Goal: Information Seeking & Learning: Learn about a topic

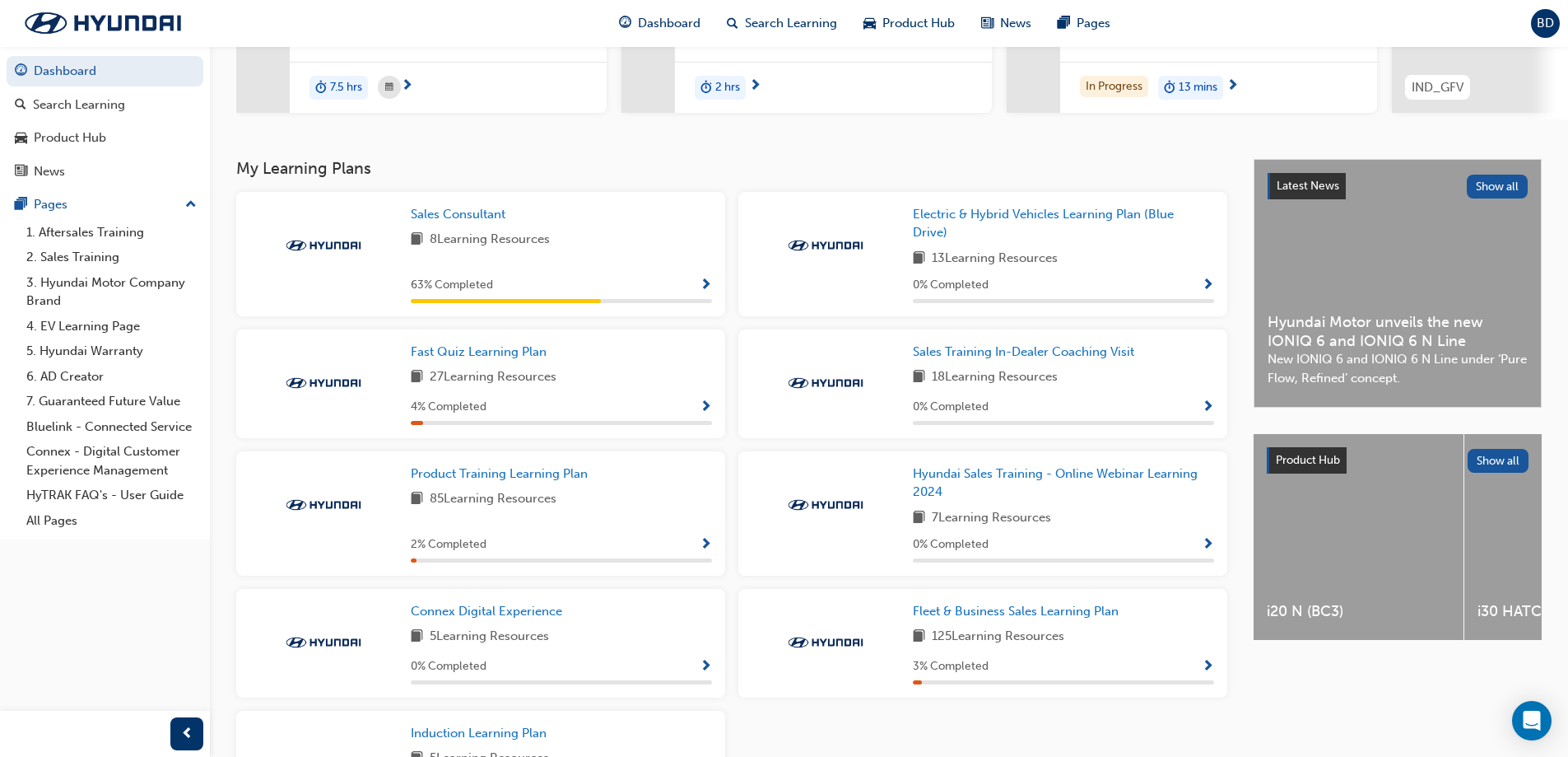
scroll to position [410, 0]
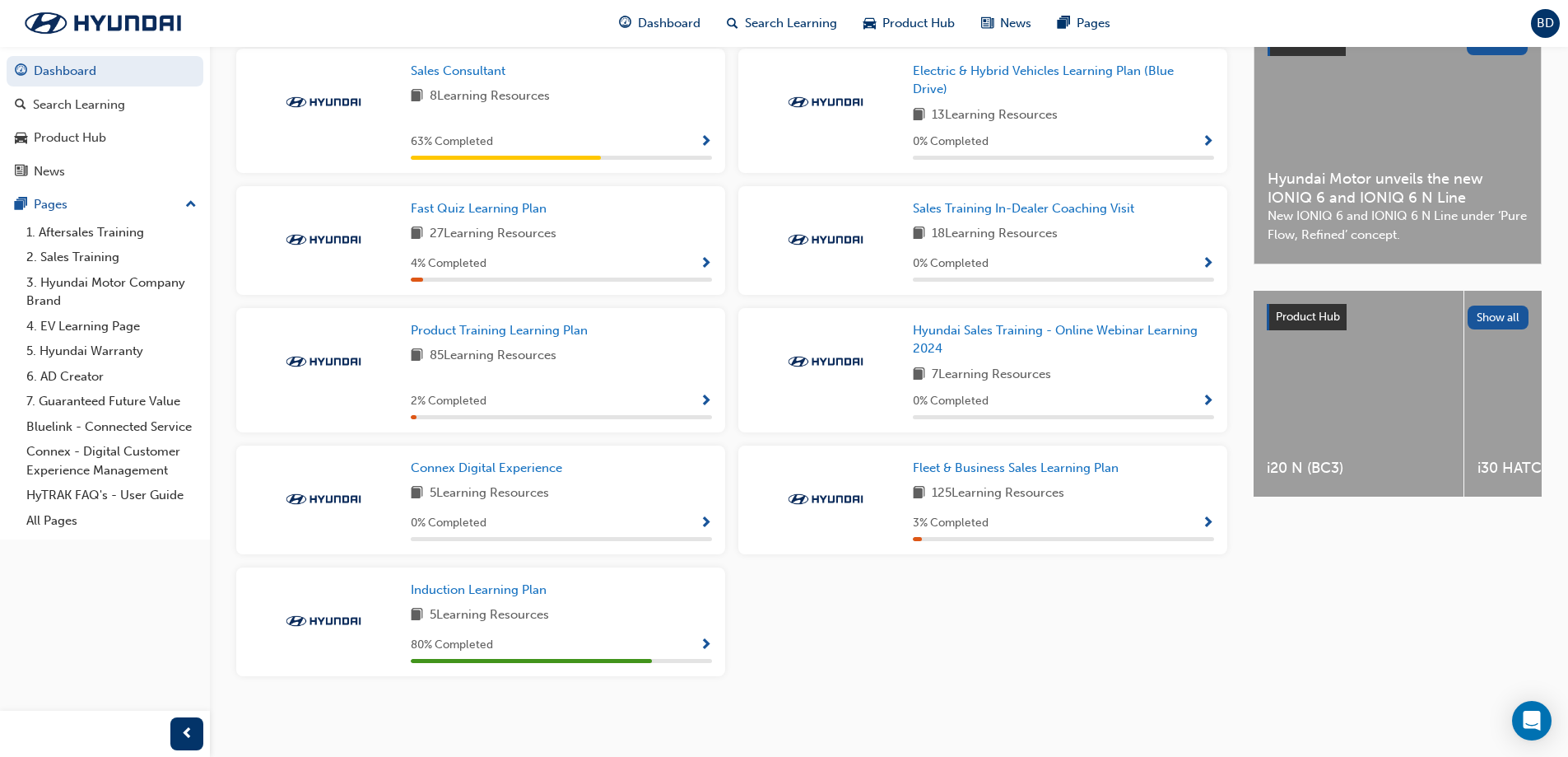
click at [711, 403] on span "Show Progress" at bounding box center [705, 402] width 12 height 15
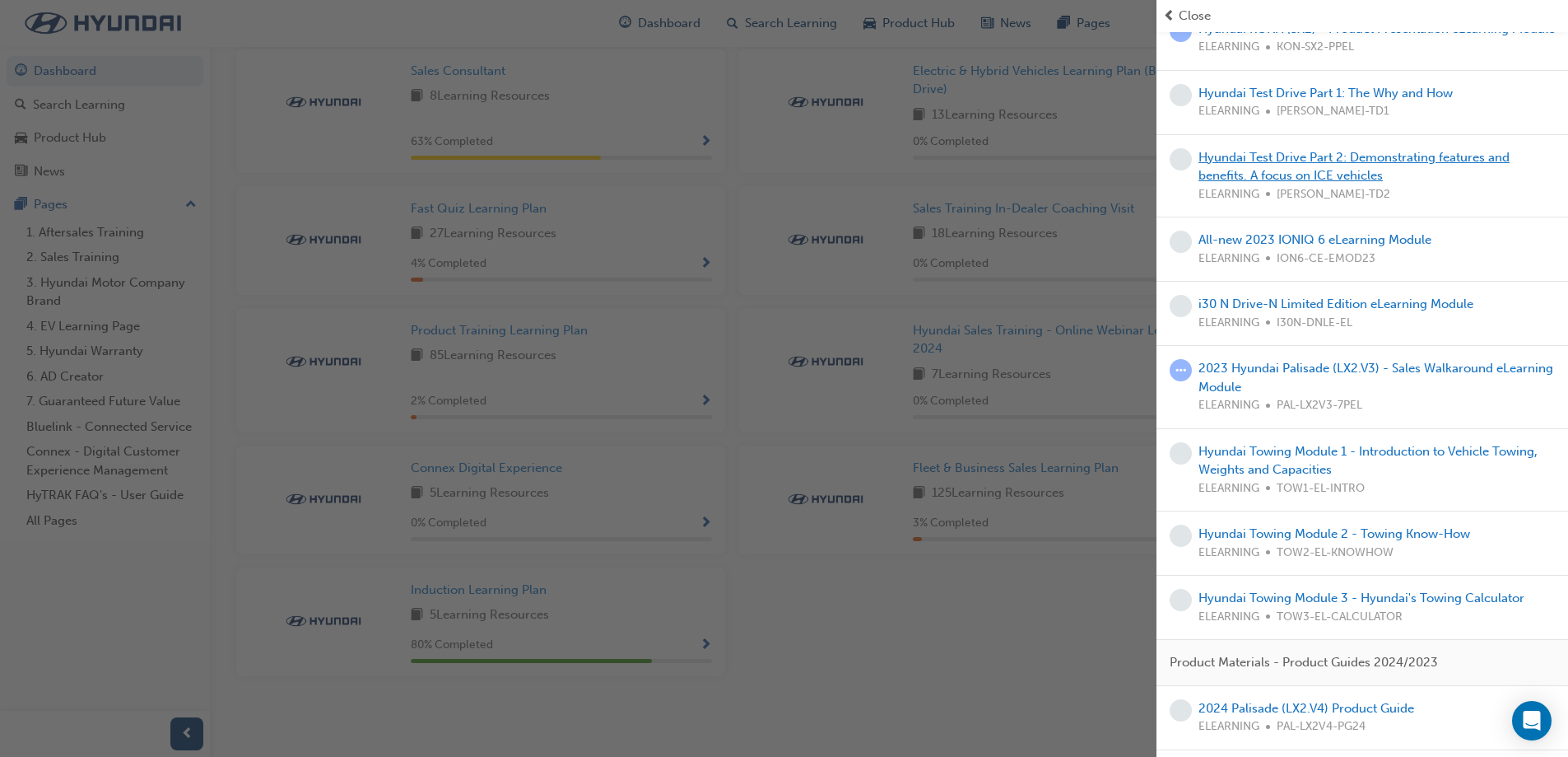
scroll to position [165, 0]
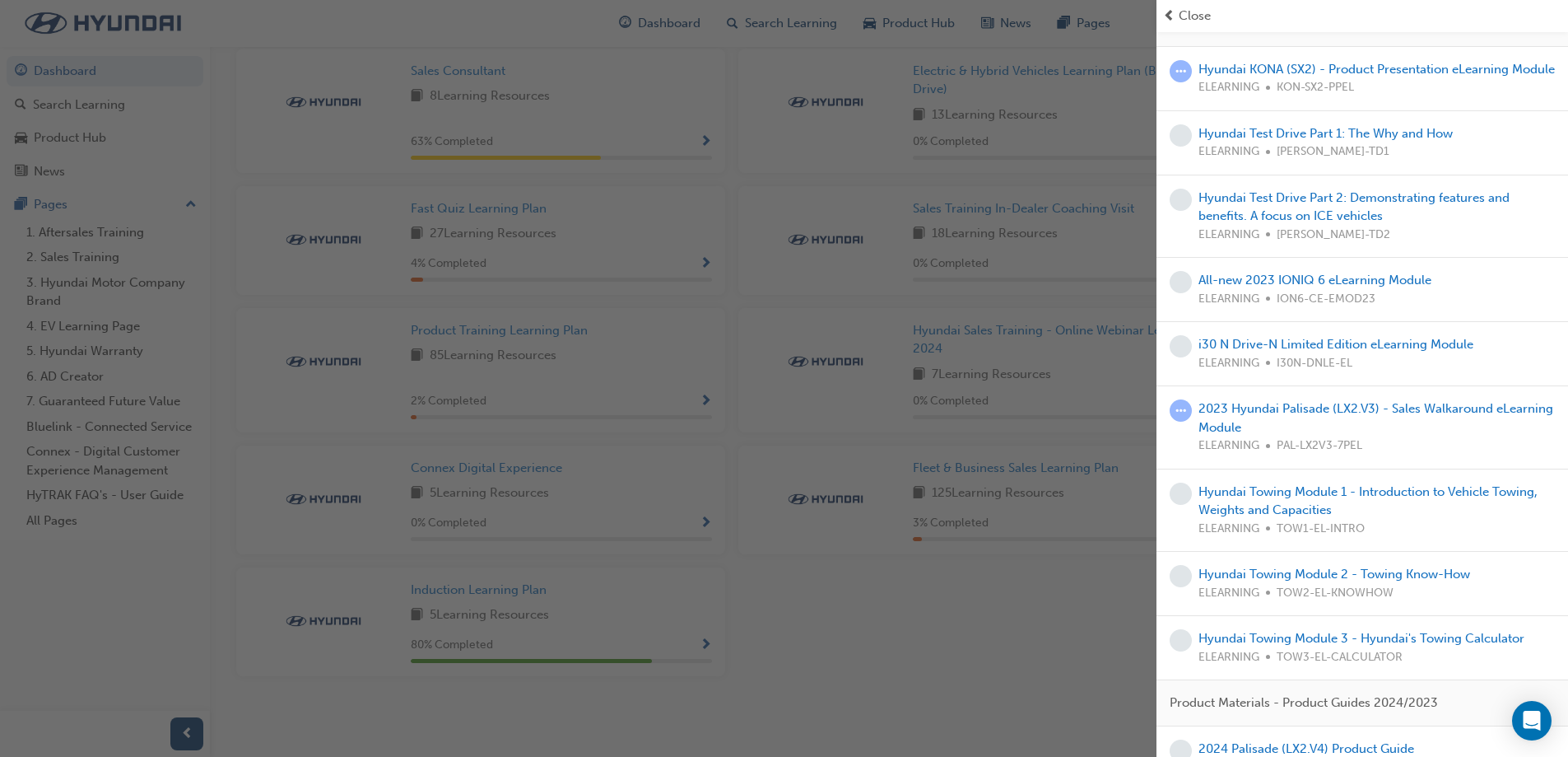
click at [816, 396] on div "button" at bounding box center [578, 378] width 1156 height 757
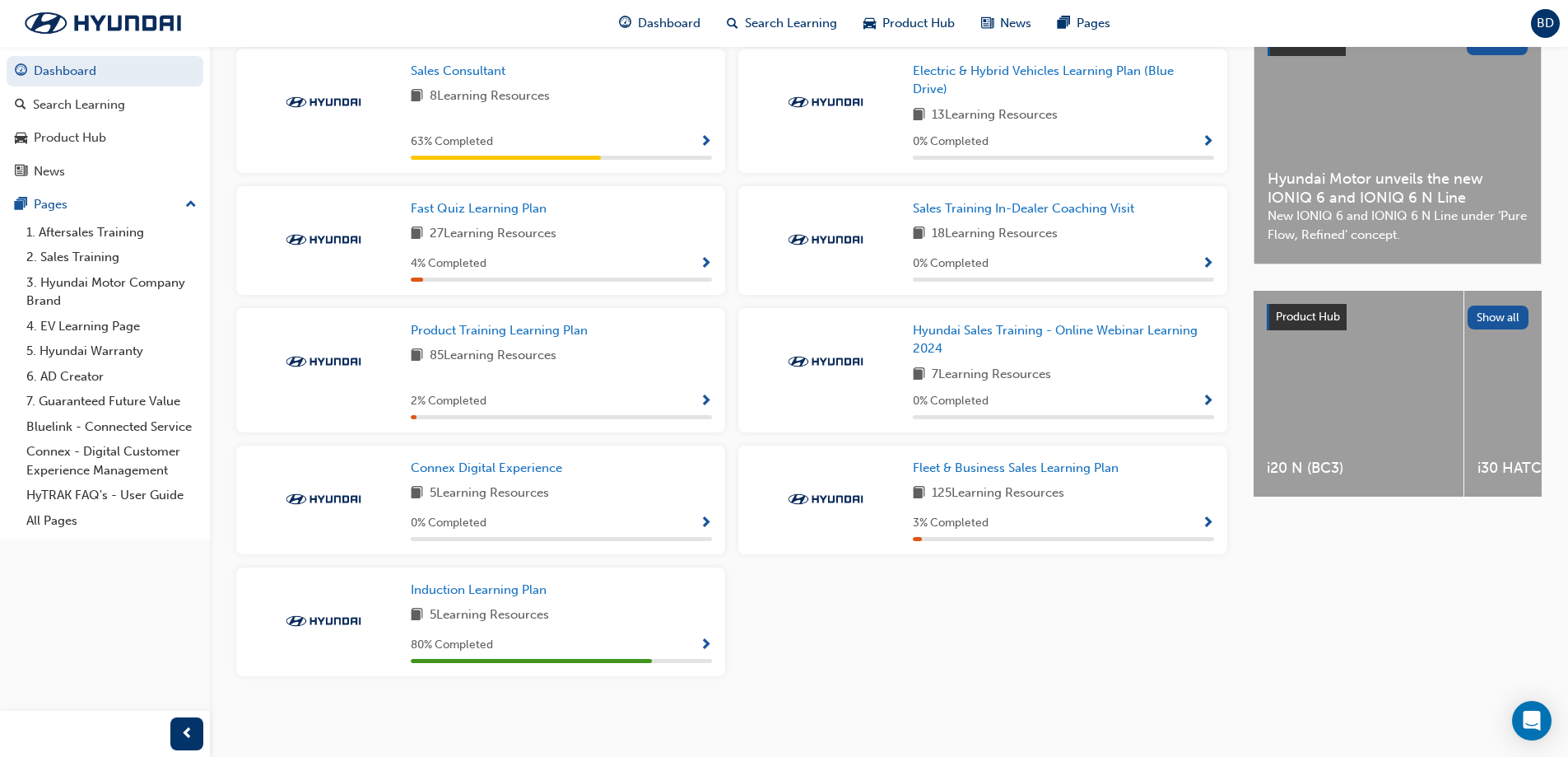
click at [701, 395] on span "Show Progress" at bounding box center [705, 402] width 12 height 15
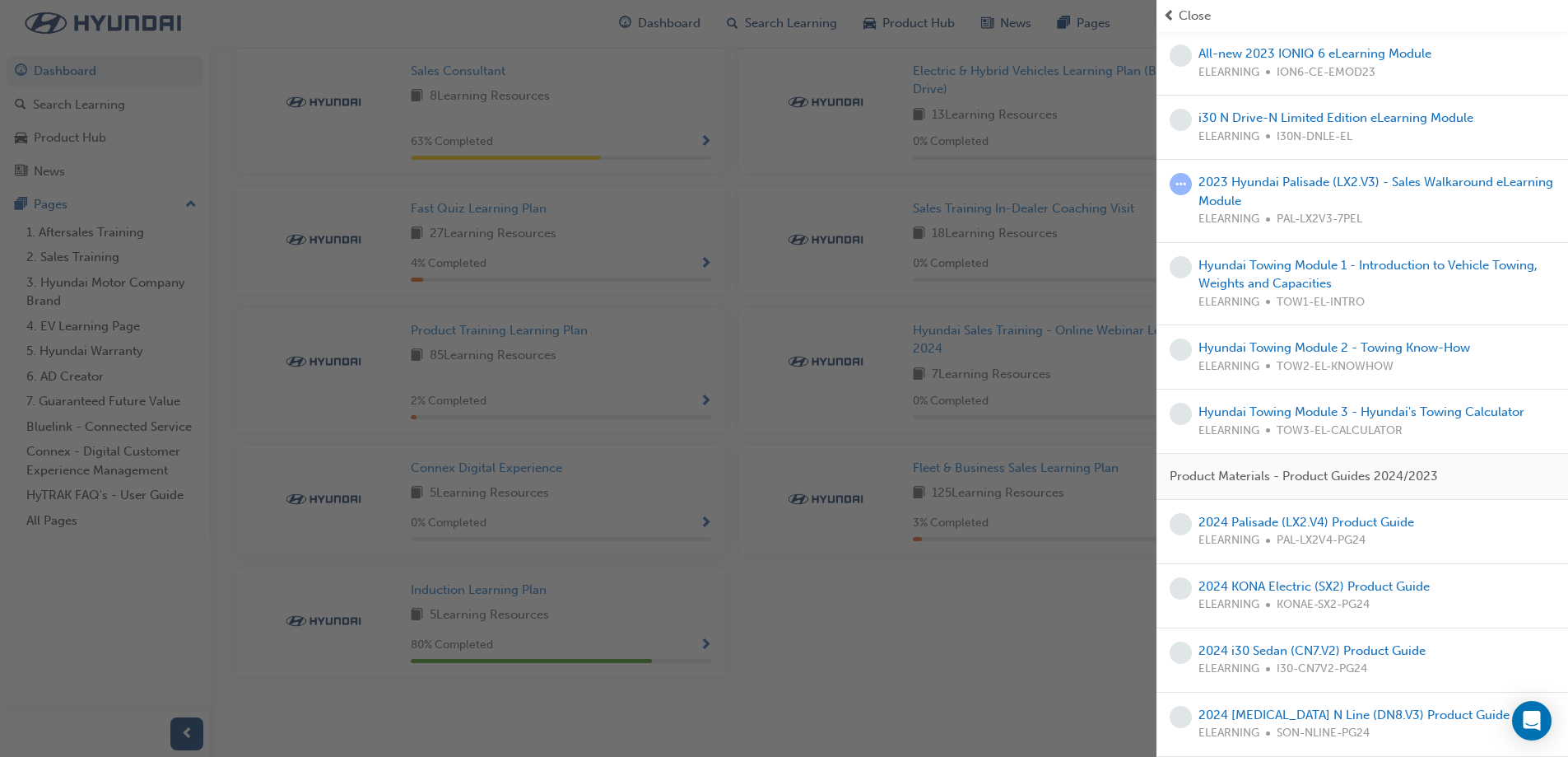
scroll to position [329, 0]
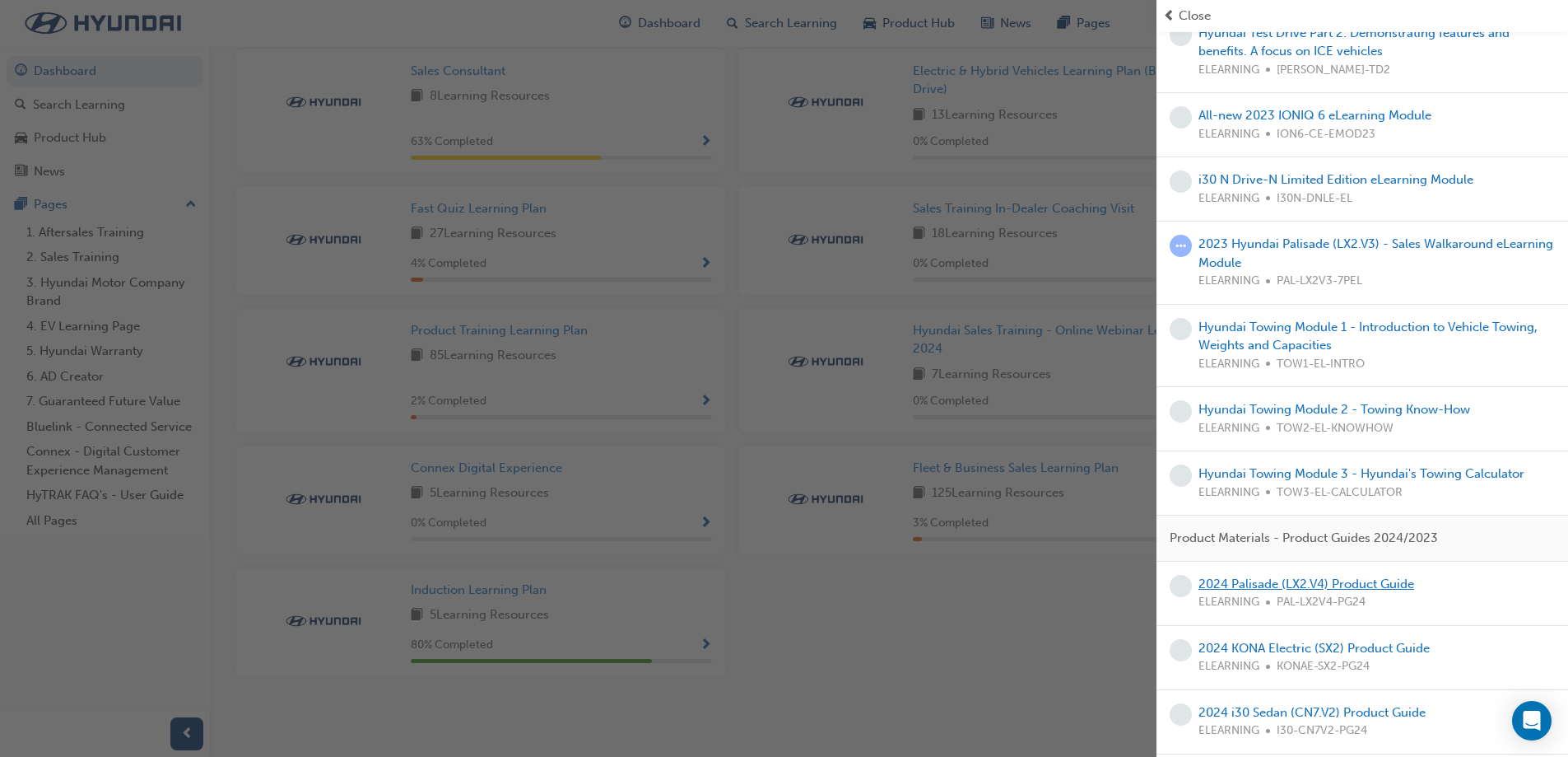
click at [1293, 591] on link "2024 Palisade (LX2.V4) Product Guide" at bounding box center [1306, 584] width 215 height 15
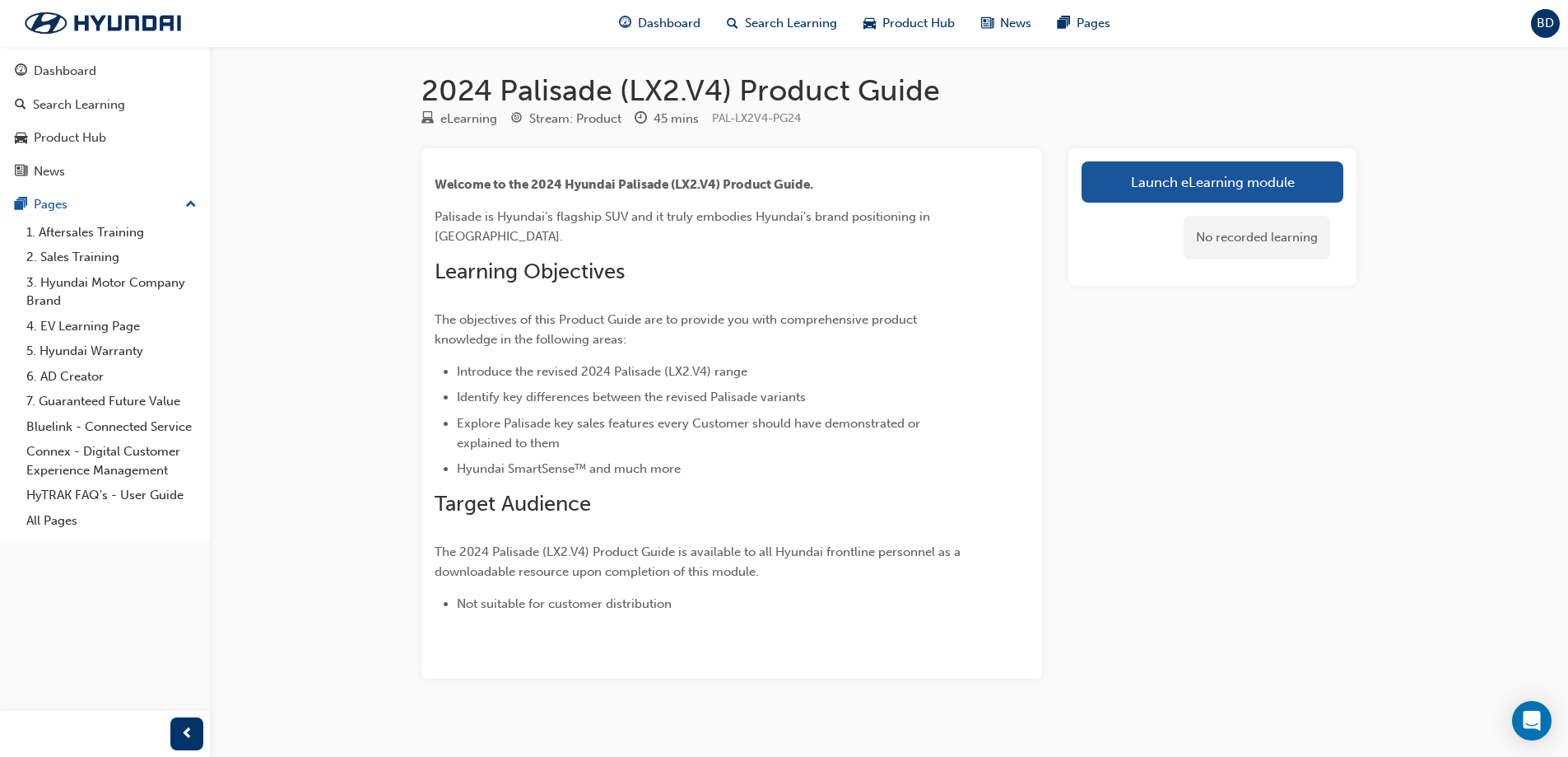
click at [1173, 161] on div "Launch eLearning module No recorded learning" at bounding box center [1212, 216] width 288 height 138
click at [1170, 174] on link "Launch eLearning module" at bounding box center [1212, 182] width 261 height 41
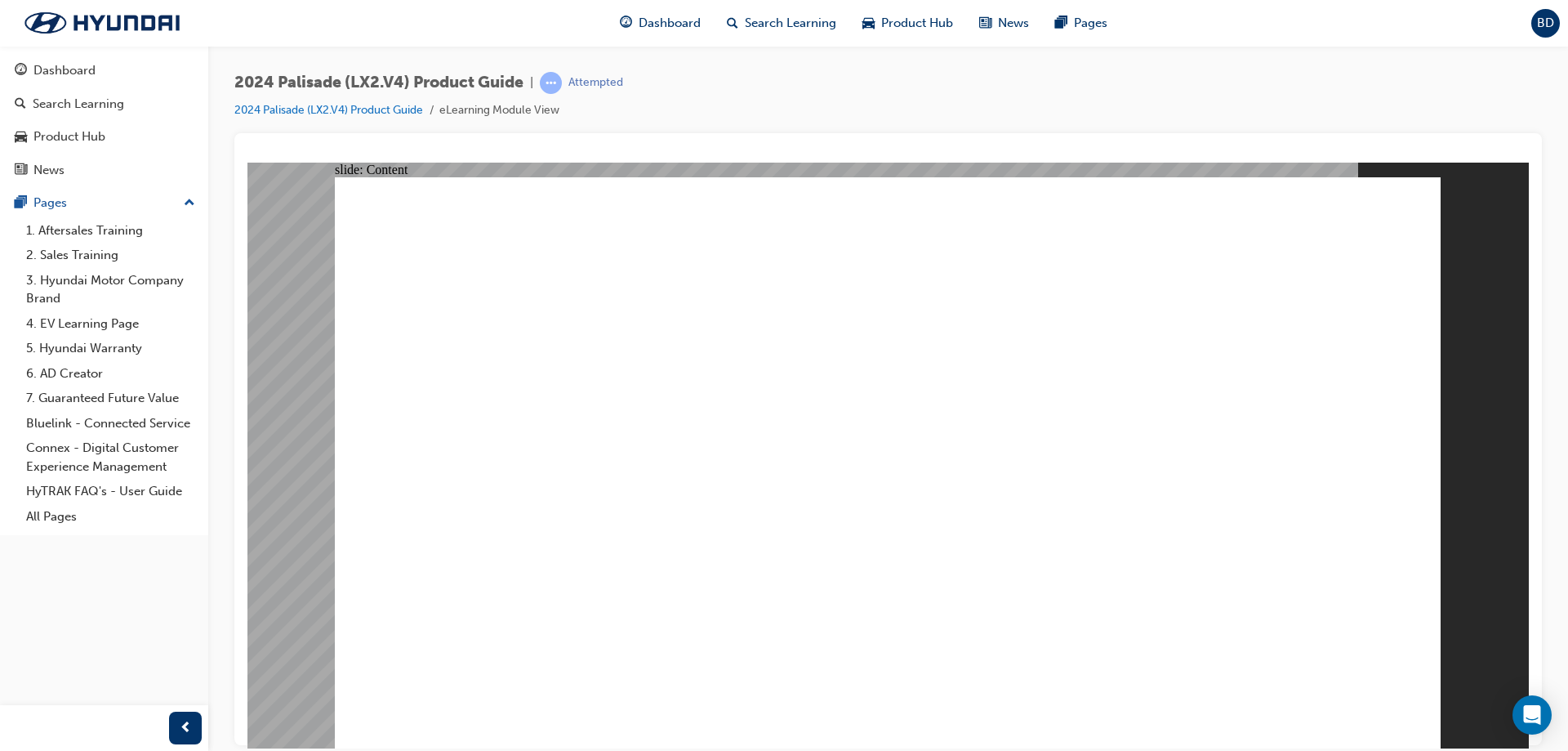
click at [247, 162] on image at bounding box center [247, 162] width 0 height 0
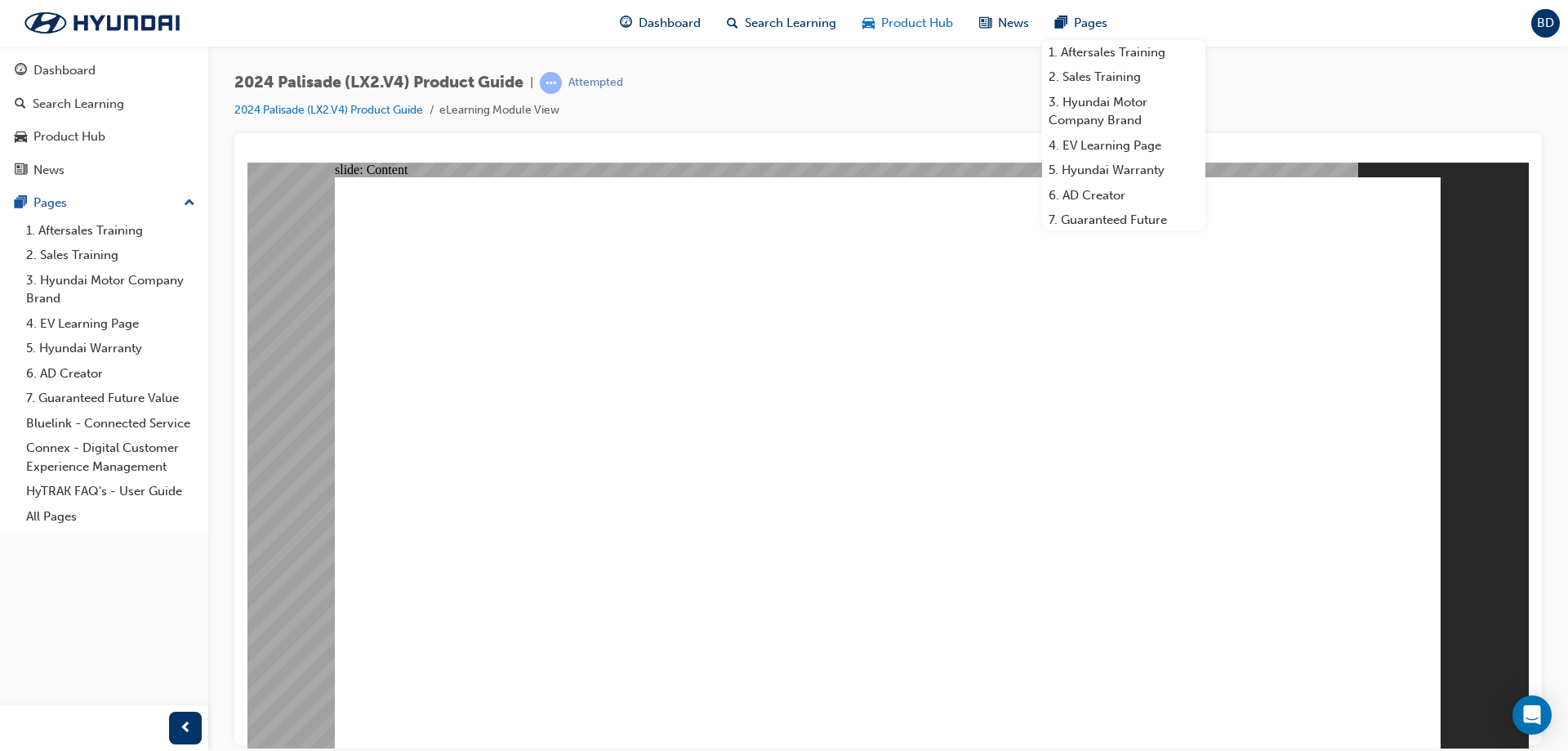
click at [911, 15] on span "Product Hub" at bounding box center [917, 23] width 72 height 19
click at [898, 34] on div "Product Hub" at bounding box center [908, 24] width 117 height 34
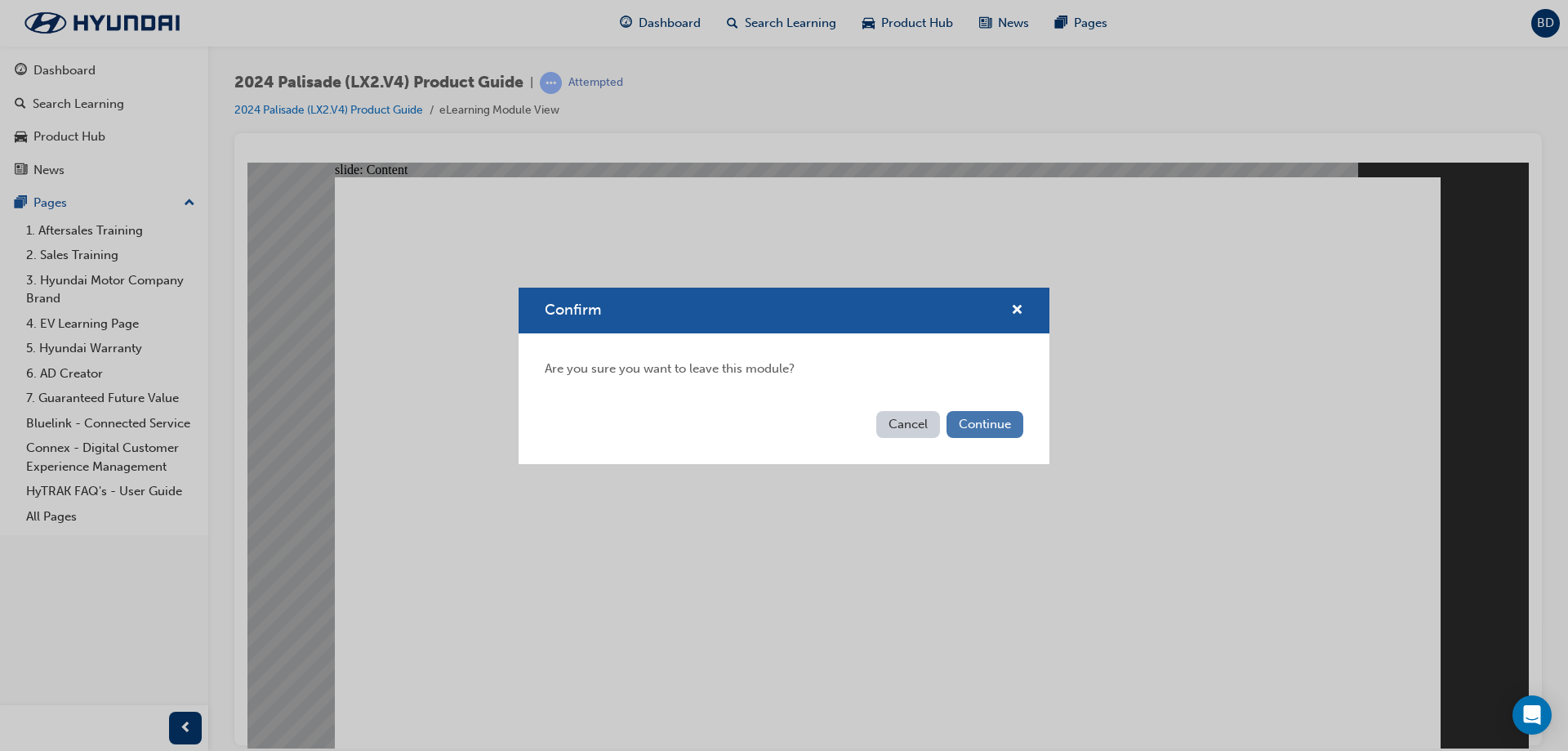
click at [986, 426] on button "Continue" at bounding box center [985, 425] width 77 height 27
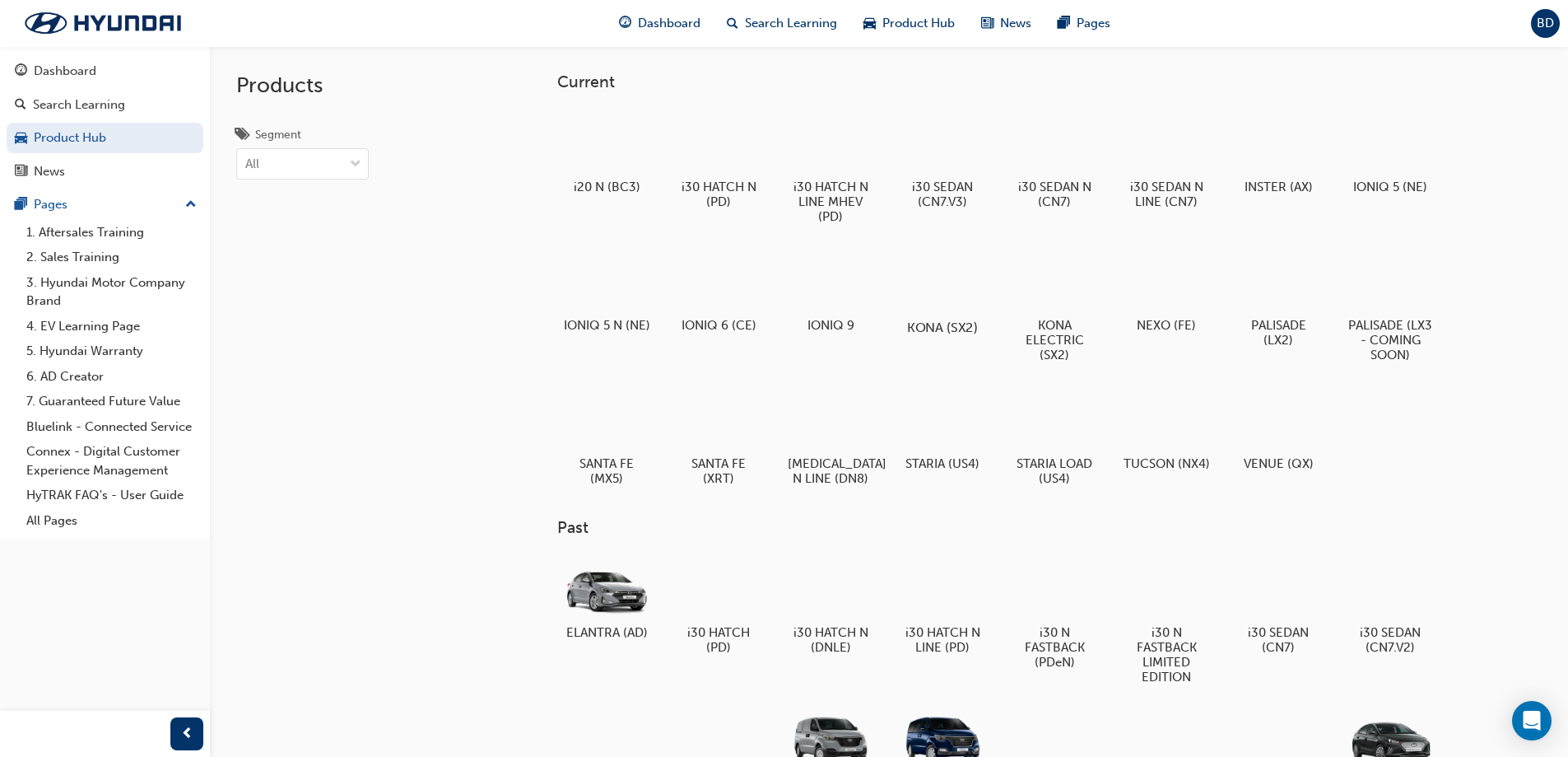
click at [951, 323] on h5 "KONA (SX2)" at bounding box center [941, 327] width 91 height 15
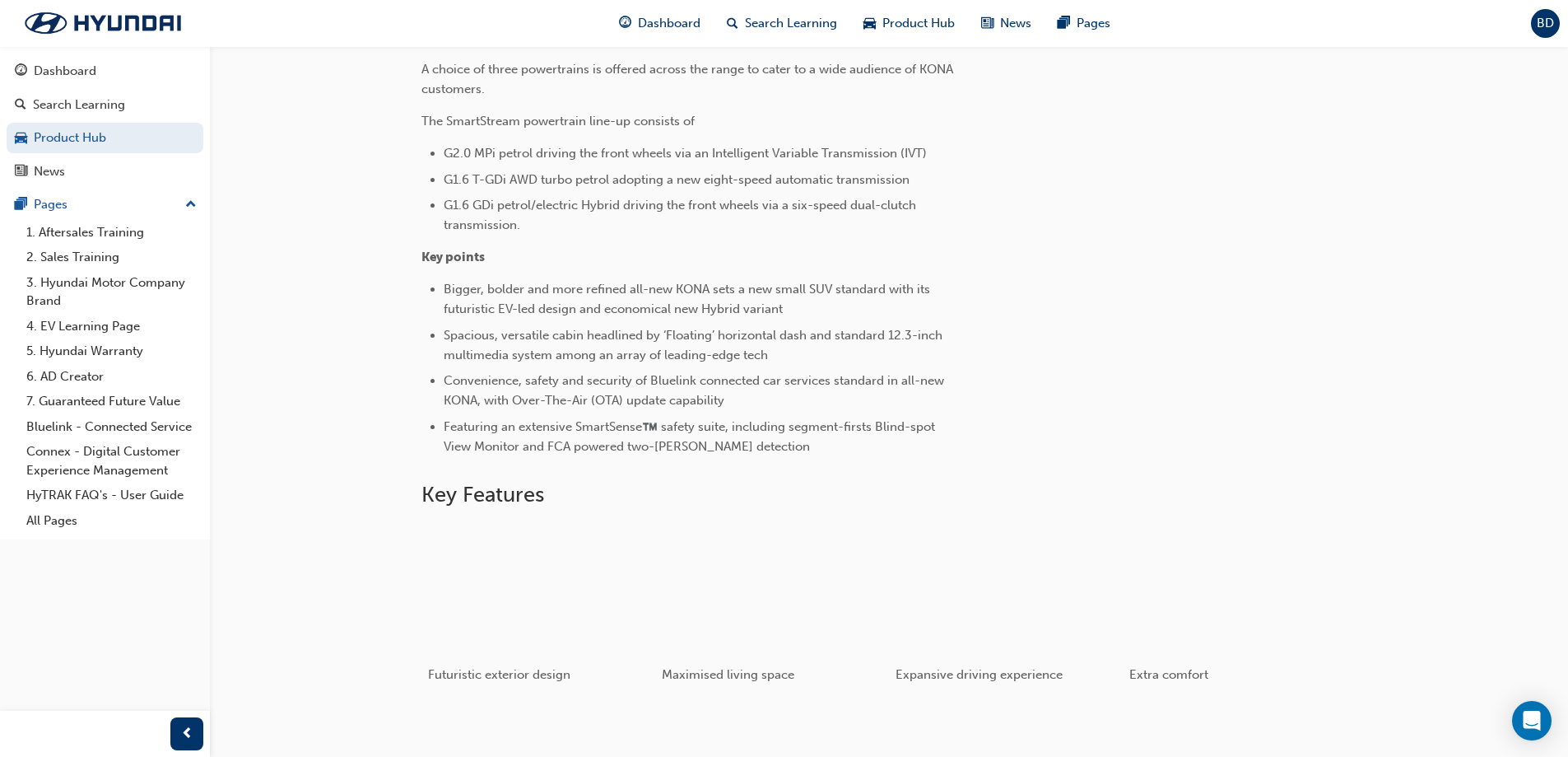
scroll to position [144, 0]
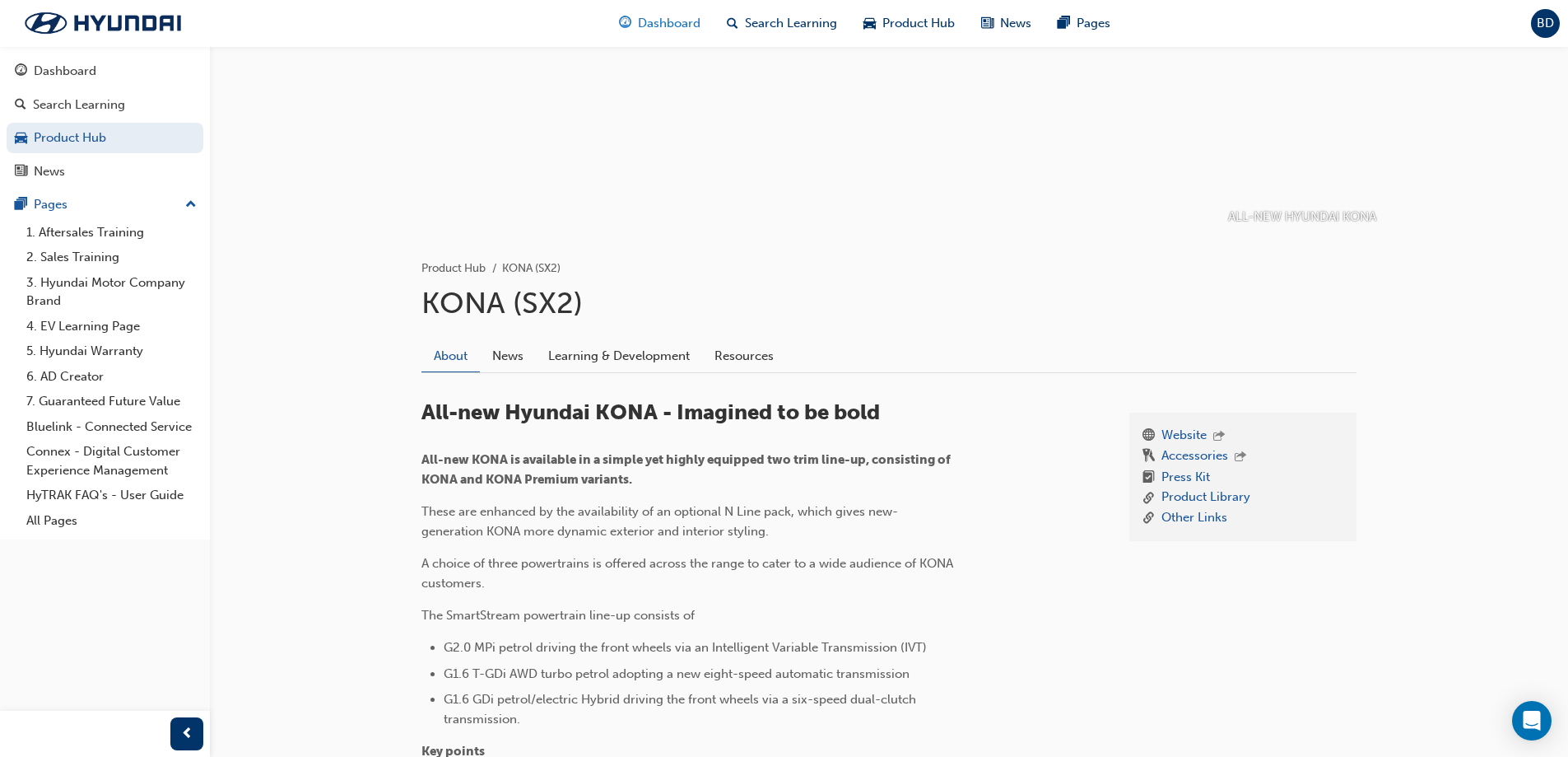
click at [671, 21] on span "Dashboard" at bounding box center [669, 23] width 62 height 19
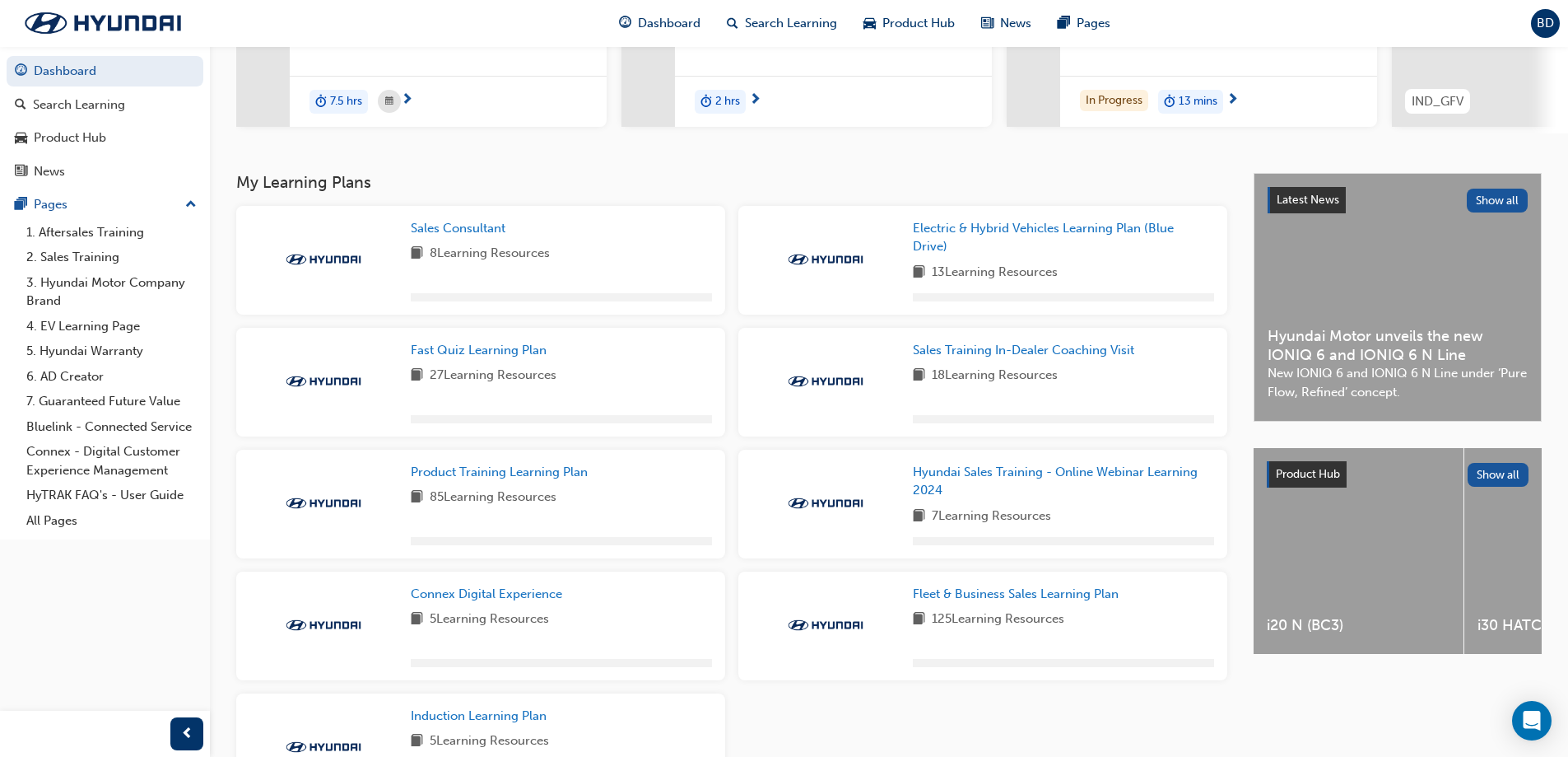
scroll to position [247, 0]
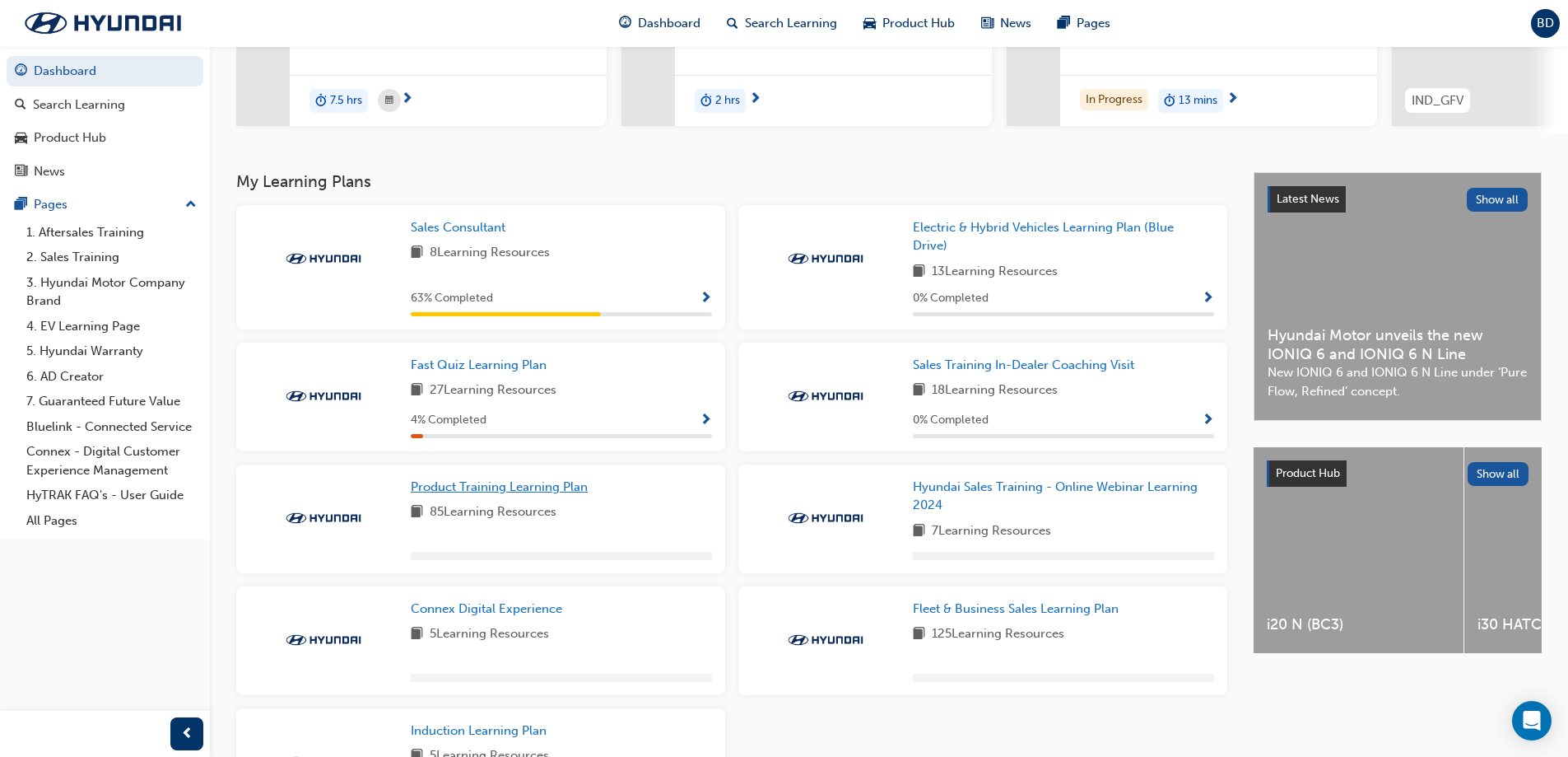
click at [534, 494] on span "Product Training Learning Plan" at bounding box center [499, 486] width 177 height 15
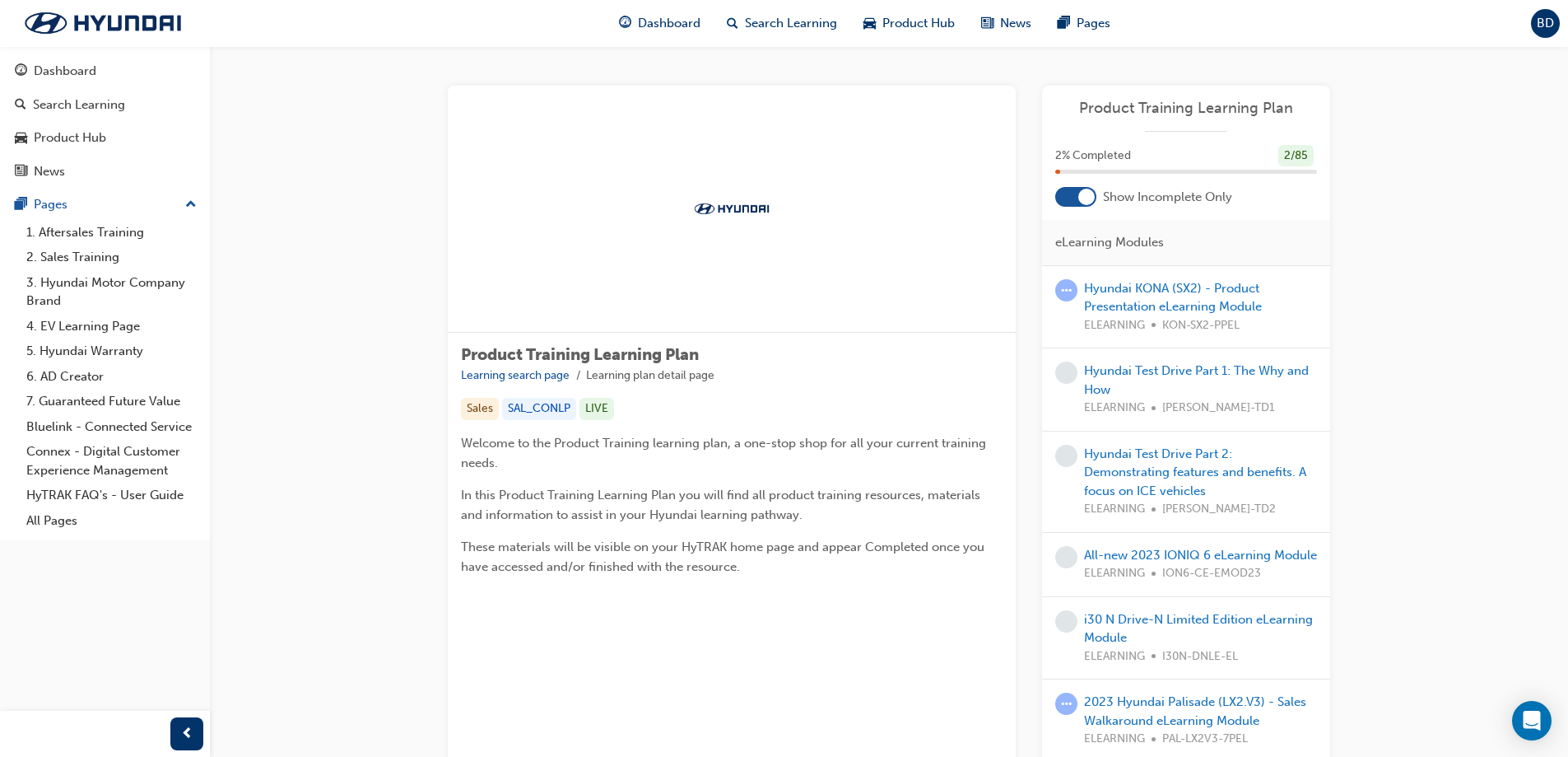
scroll to position [820, 0]
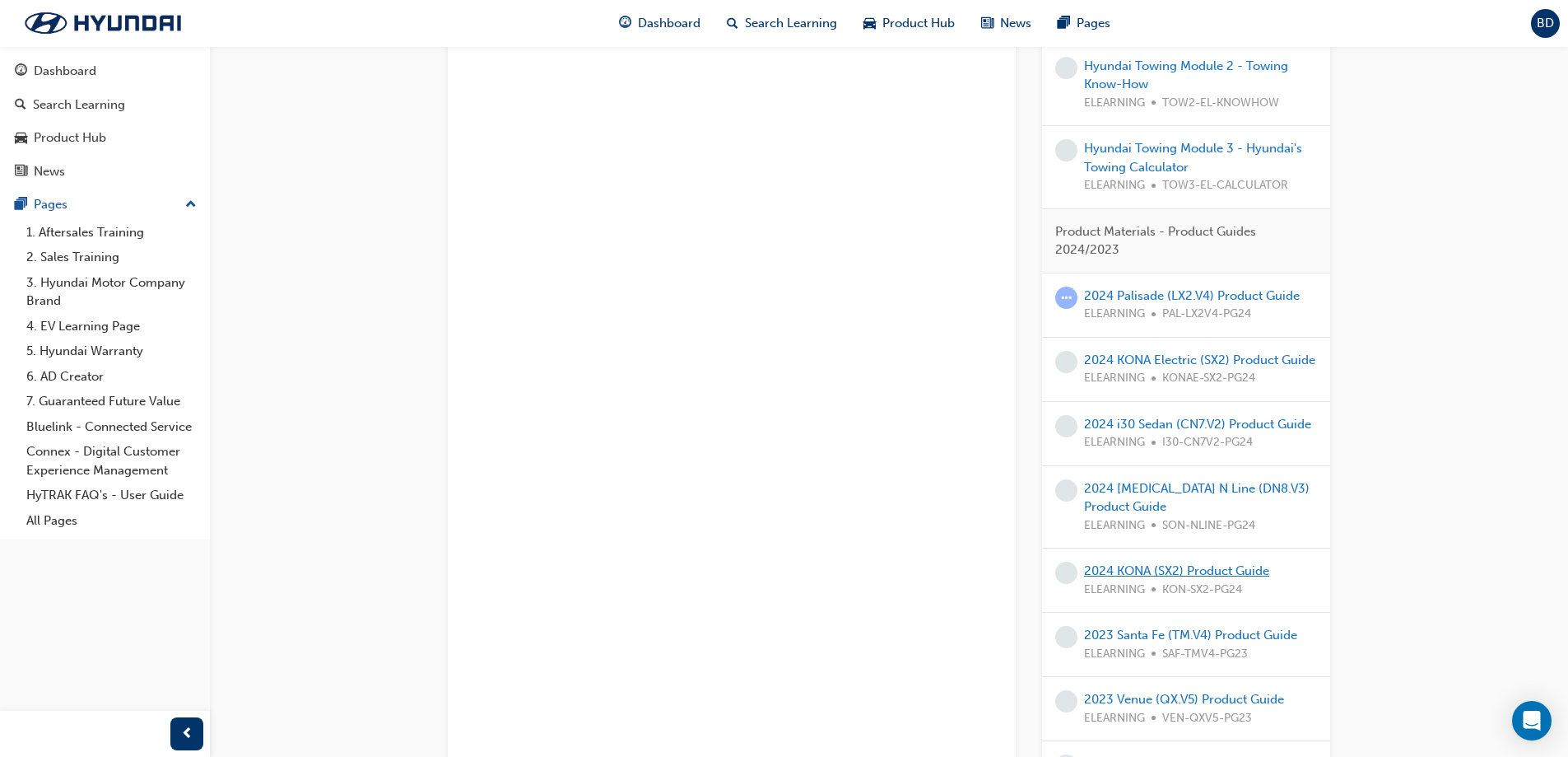
click at [1162, 578] on link "2024 KONA (SX2) Product Guide" at bounding box center [1176, 570] width 185 height 15
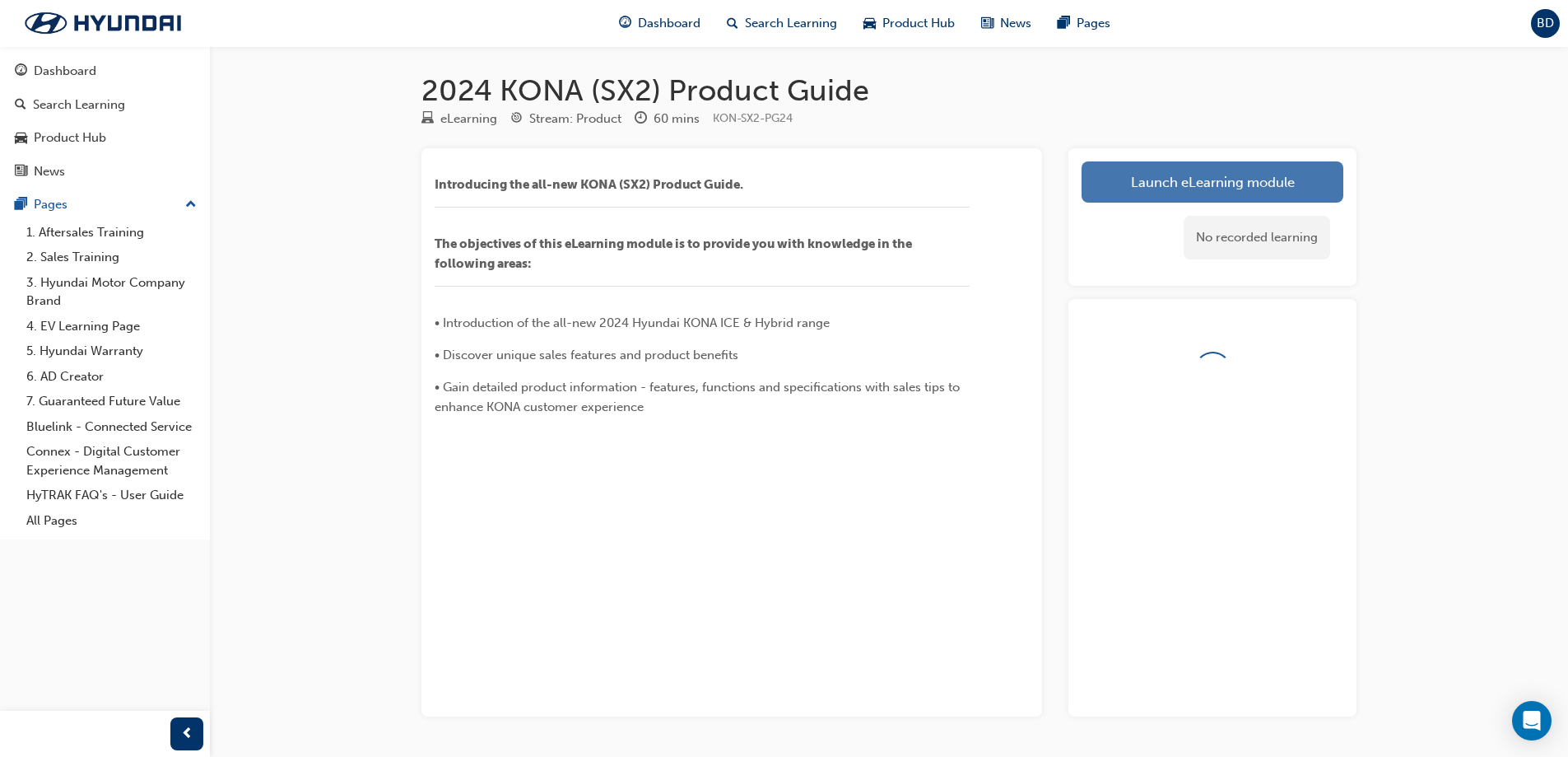
click at [1219, 169] on link "Launch eLearning module" at bounding box center [1212, 182] width 261 height 41
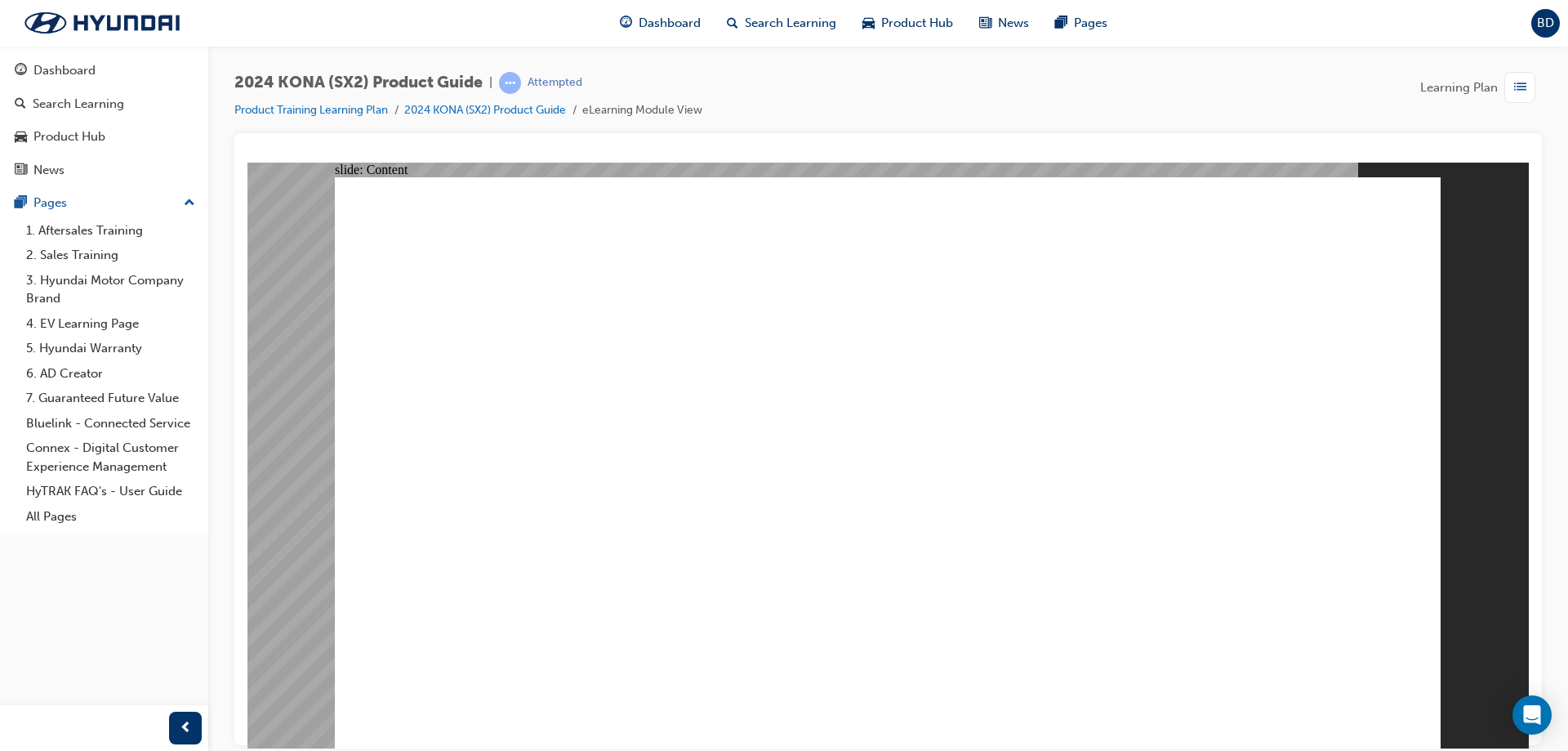
click at [247, 162] on image at bounding box center [247, 162] width 0 height 0
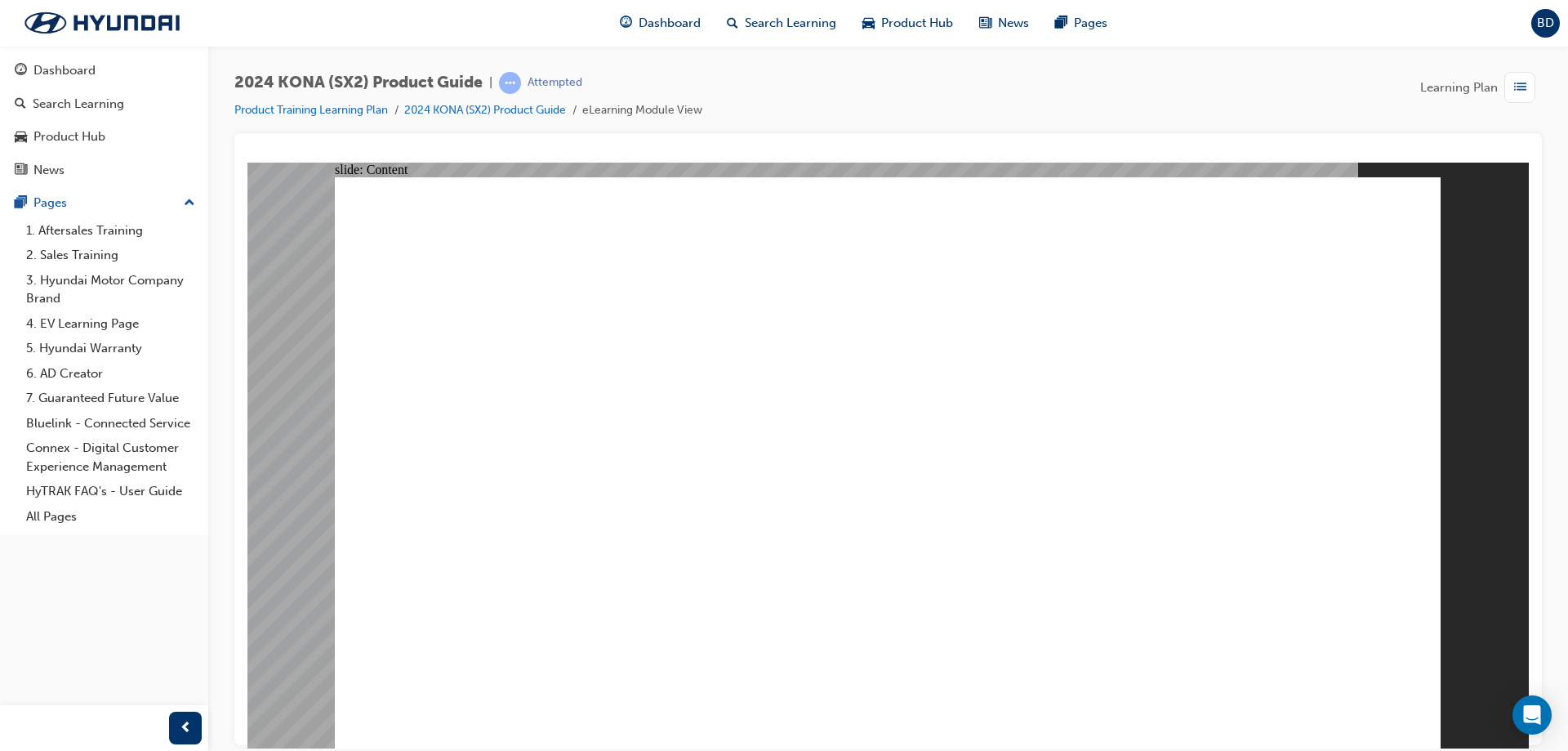
click at [247, 162] on image at bounding box center [247, 162] width 0 height 0
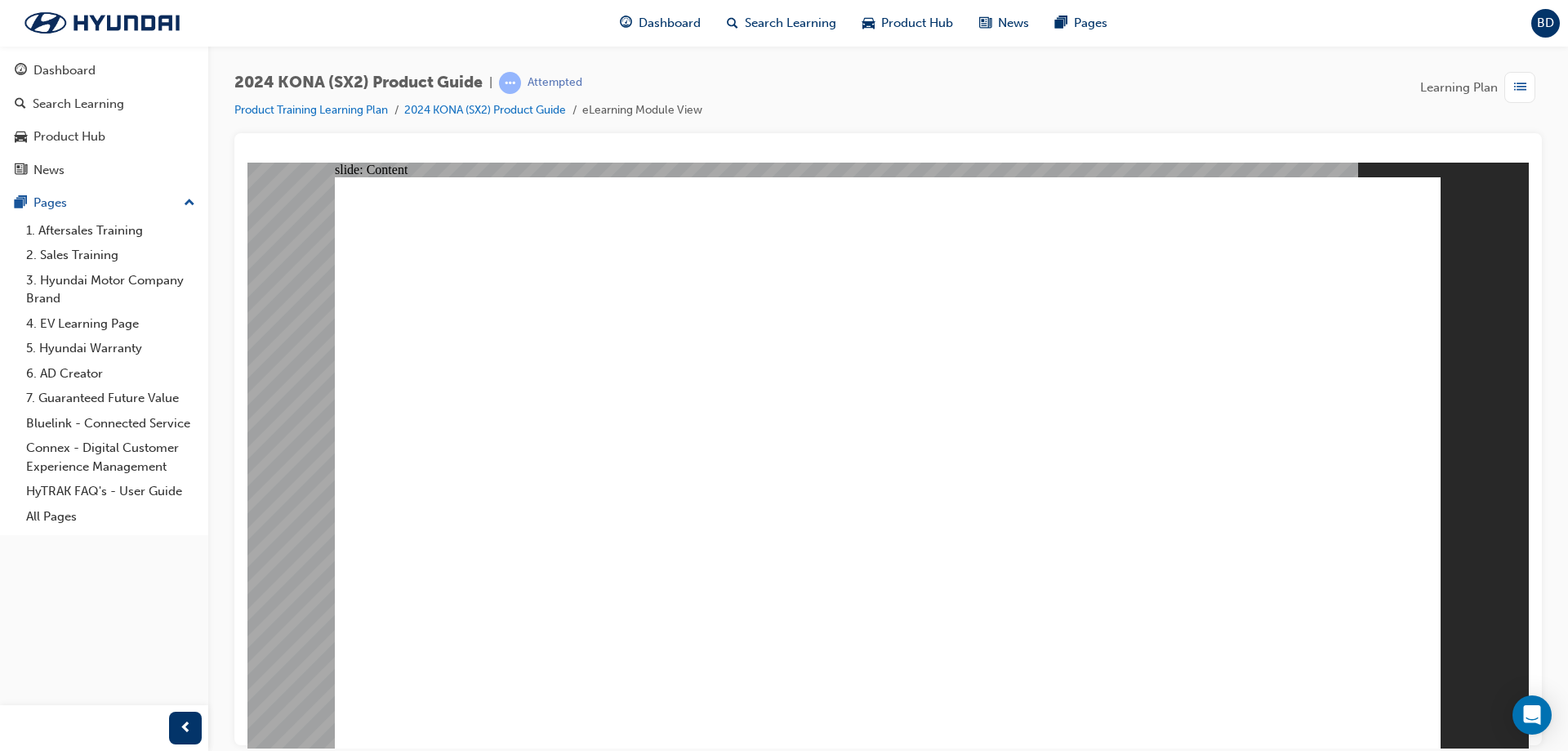
click at [247, 162] on image at bounding box center [247, 162] width 0 height 0
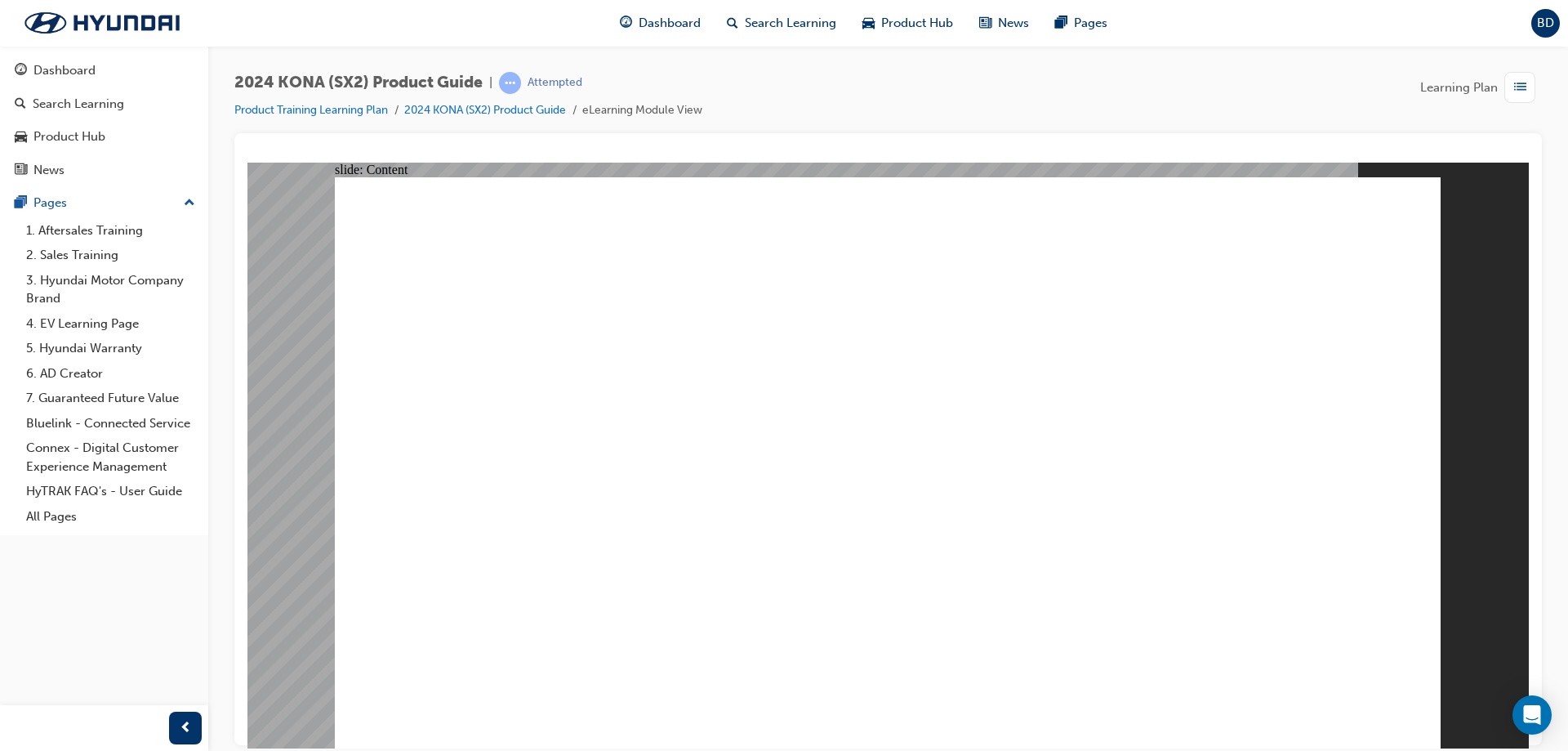
click at [247, 162] on image at bounding box center [247, 162] width 0 height 0
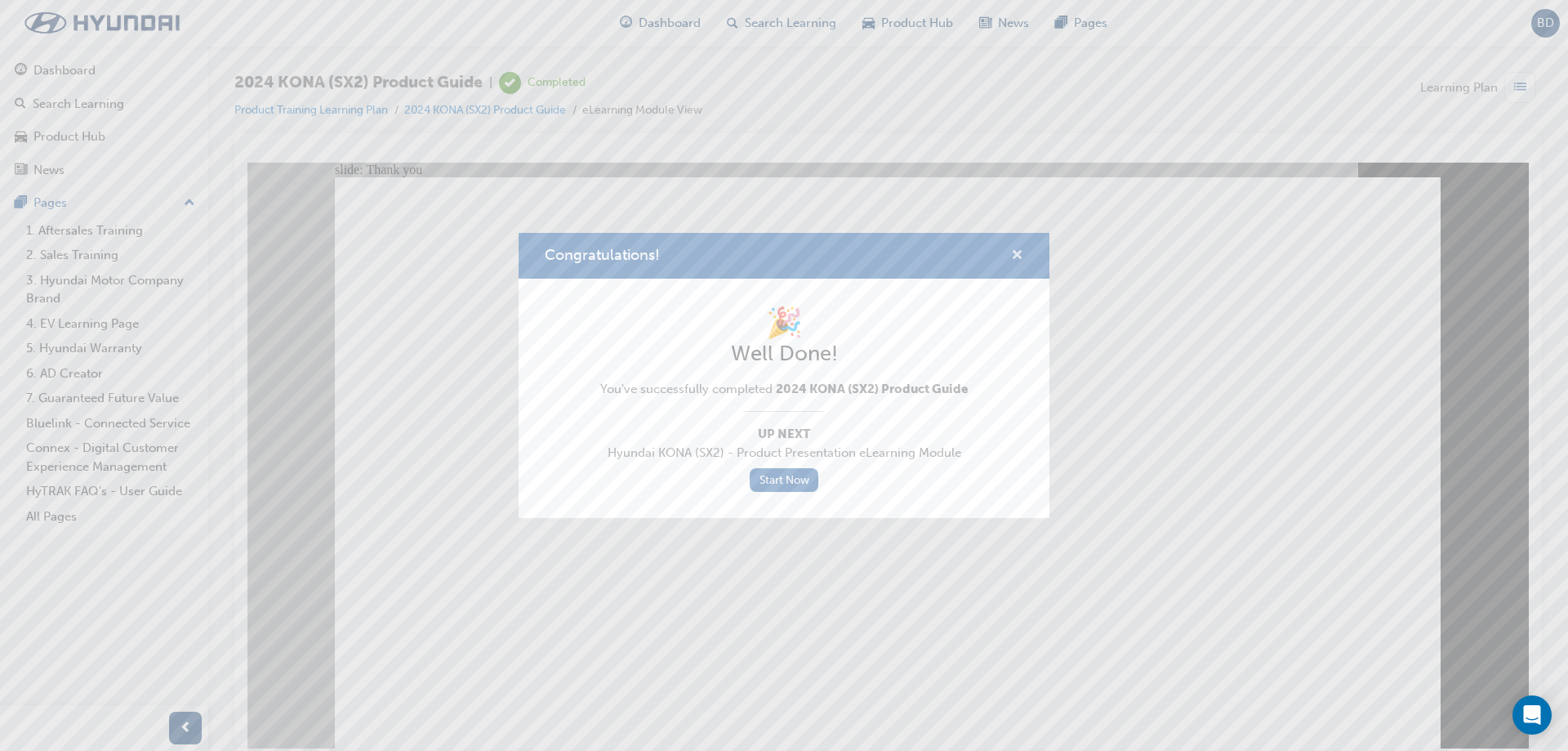
click at [1014, 256] on span "cross-icon" at bounding box center [1017, 256] width 12 height 14
